Goal: Connect with others: Connect with others

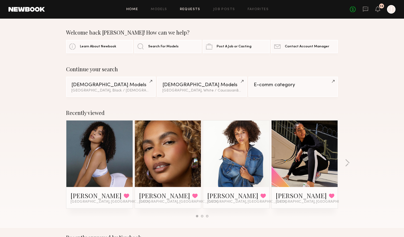
click at [189, 10] on link "Requests" at bounding box center [190, 9] width 20 height 3
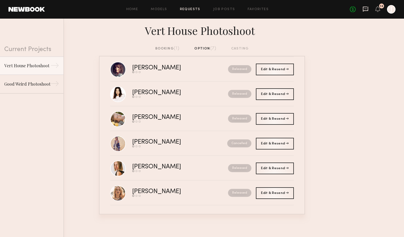
click at [367, 10] on icon at bounding box center [366, 9] width 6 height 6
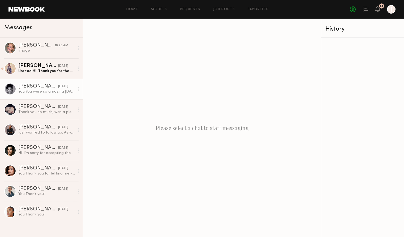
drag, startPoint x: 37, startPoint y: 49, endPoint x: 82, endPoint y: 86, distance: 57.8
click at [37, 49] on div "Image" at bounding box center [46, 50] width 57 height 5
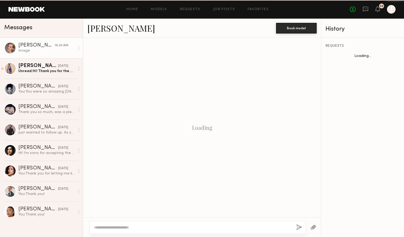
scroll to position [507, 0]
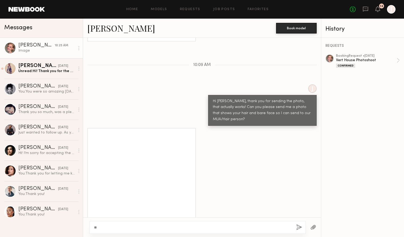
type textarea "*"
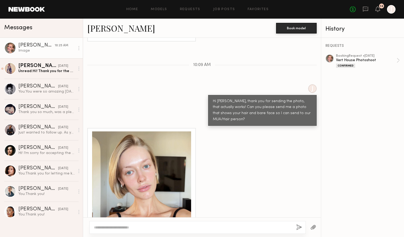
click at [107, 31] on link "Olesya R." at bounding box center [121, 27] width 68 height 11
